Goal: Navigation & Orientation: Find specific page/section

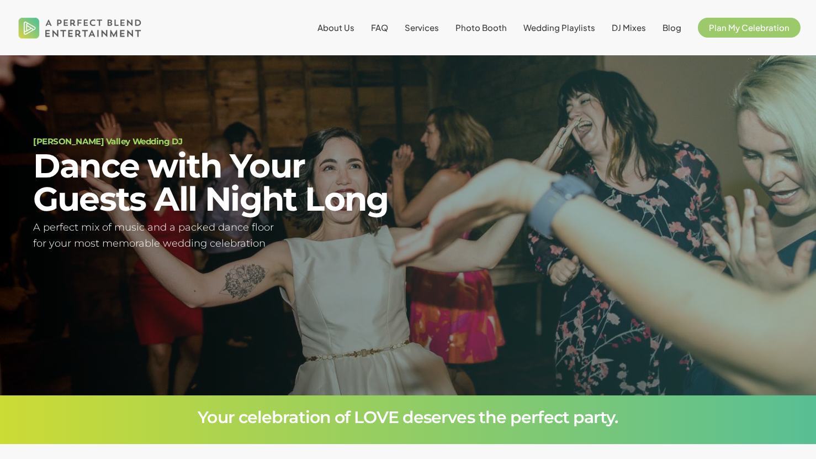
scroll to position [60, 0]
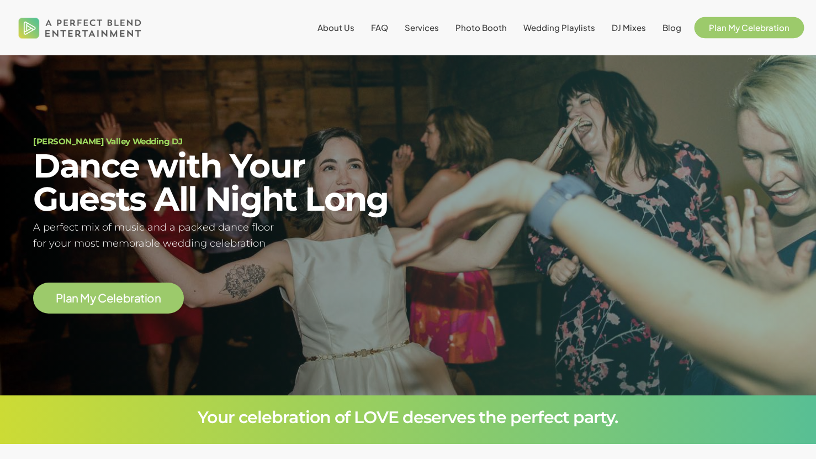
click at [743, 23] on link "Plan My Celebration" at bounding box center [749, 27] width 103 height 9
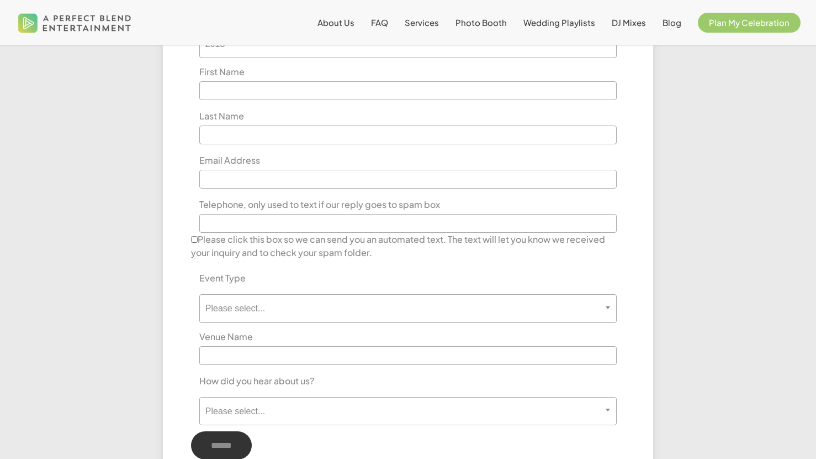
scroll to position [483, 0]
click at [354, 24] on span "About Us" at bounding box center [336, 22] width 37 height 10
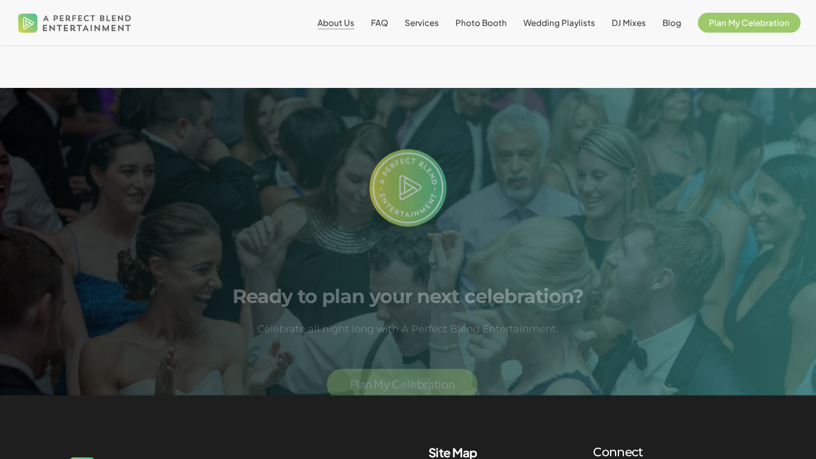
scroll to position [2453, 0]
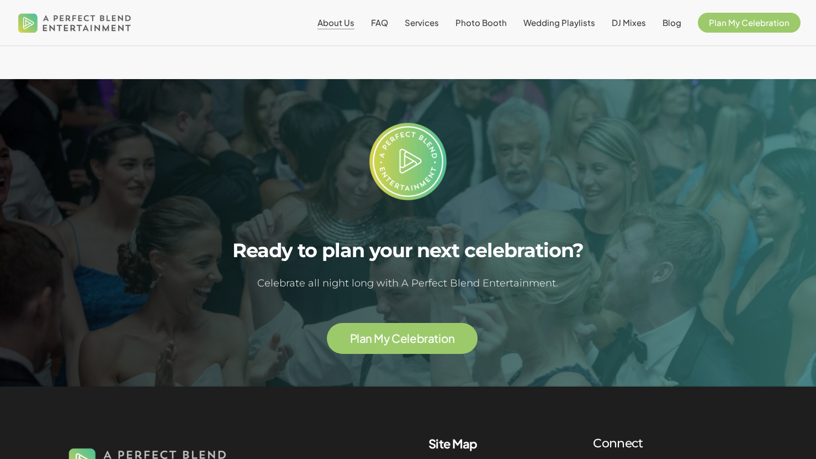
click at [383, 323] on span "P l a n M y C e l e b r a t i o n" at bounding box center [402, 338] width 151 height 31
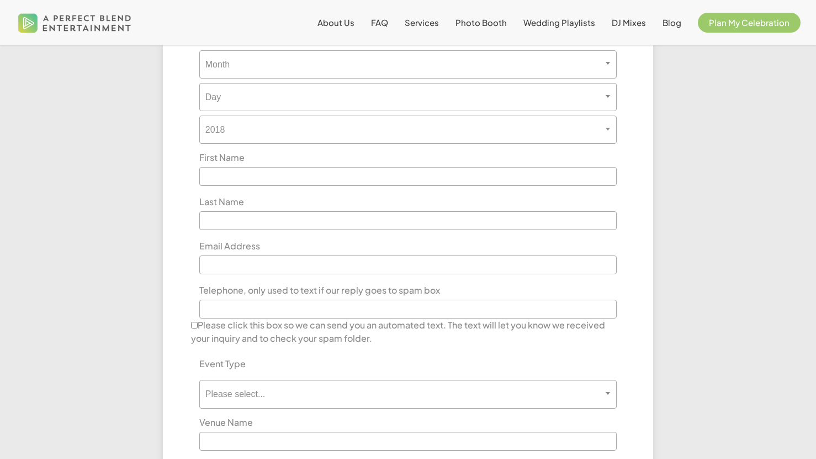
scroll to position [355, 0]
